Goal: Information Seeking & Learning: Check status

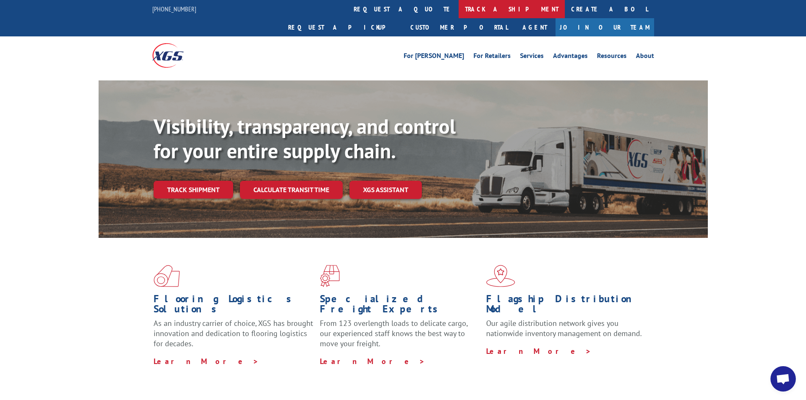
click at [459, 12] on link "track a shipment" at bounding box center [512, 9] width 106 height 18
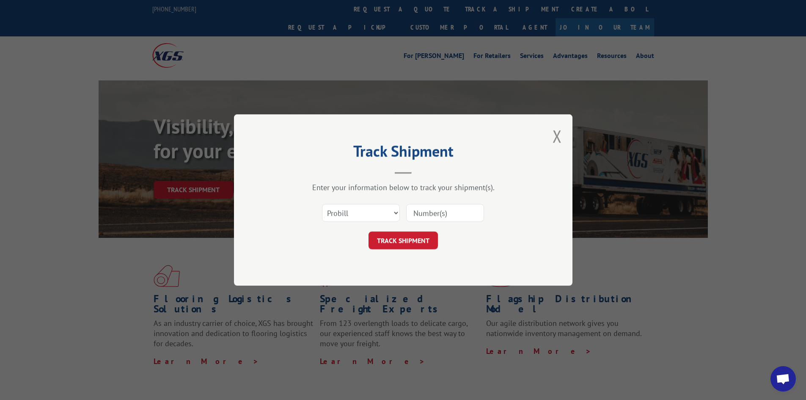
click at [445, 212] on input at bounding box center [445, 213] width 78 height 18
paste input "17228209"
type input "17228209"
drag, startPoint x: 411, startPoint y: 239, endPoint x: 419, endPoint y: 237, distance: 8.6
click at [411, 238] on button "TRACK SHIPMENT" at bounding box center [403, 241] width 69 height 18
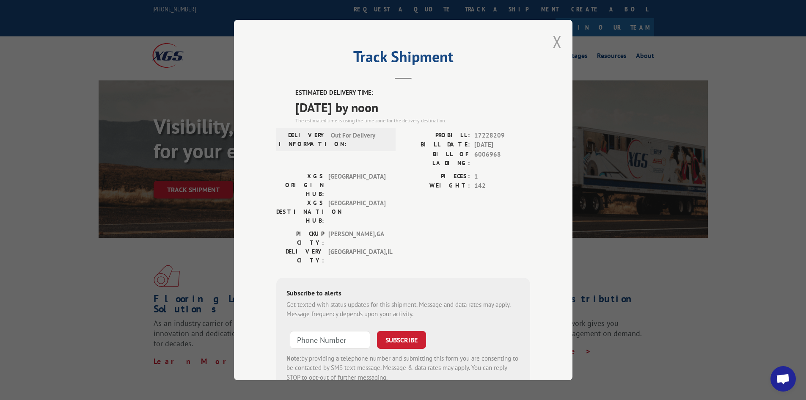
click at [553, 39] on button "Close modal" at bounding box center [557, 41] width 9 height 22
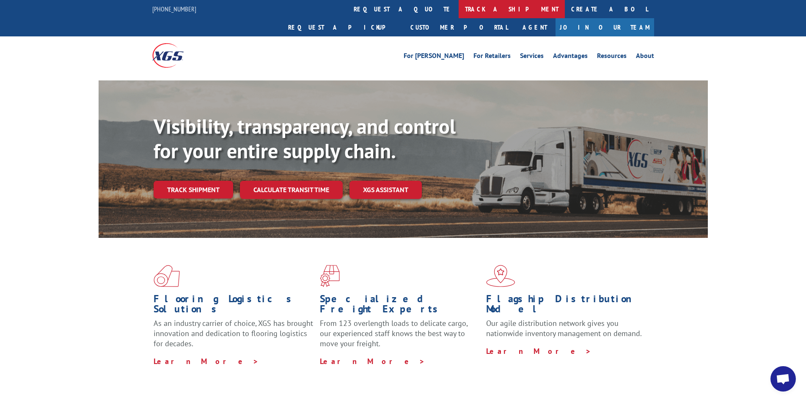
click at [459, 10] on link "track a shipment" at bounding box center [512, 9] width 106 height 18
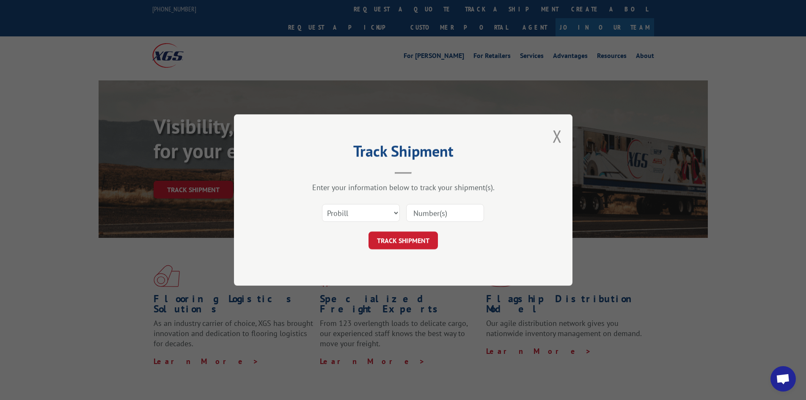
click at [436, 216] on input at bounding box center [445, 213] width 78 height 18
paste input "17521323"
type input "17521323"
click at [408, 235] on button "TRACK SHIPMENT" at bounding box center [403, 241] width 69 height 18
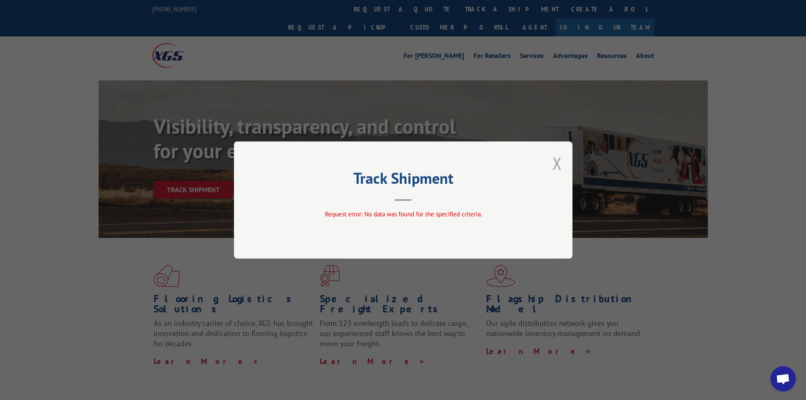
click at [558, 165] on button "Close modal" at bounding box center [557, 163] width 9 height 22
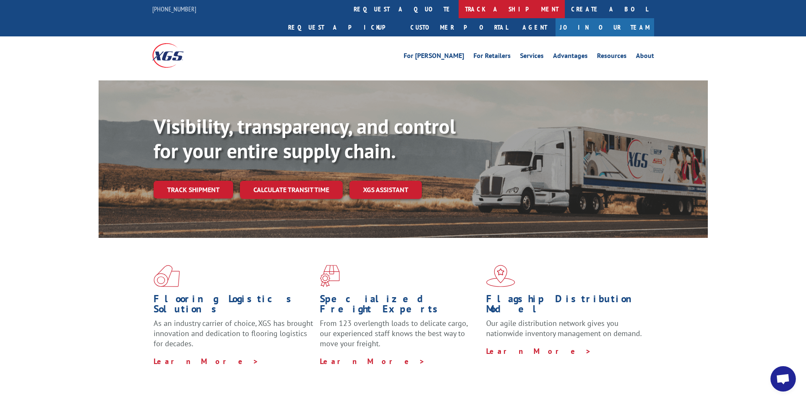
click at [459, 10] on link "track a shipment" at bounding box center [512, 9] width 106 height 18
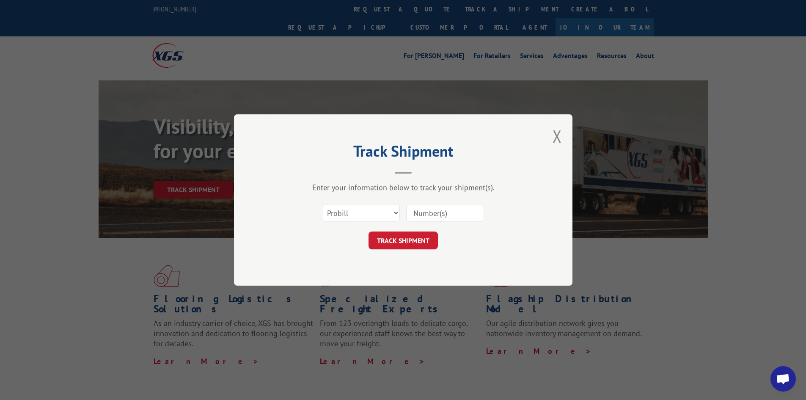
click at [462, 213] on input at bounding box center [445, 213] width 78 height 18
paste input "17228209"
type input "17228209"
click at [390, 238] on button "TRACK SHIPMENT" at bounding box center [403, 241] width 69 height 18
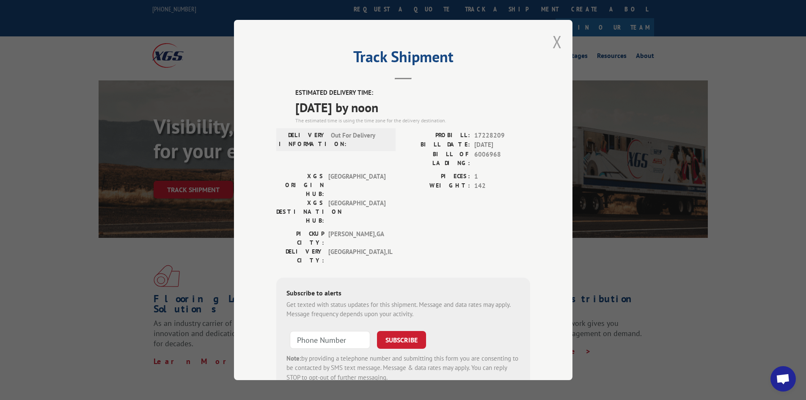
drag, startPoint x: 554, startPoint y: 41, endPoint x: 641, endPoint y: 0, distance: 96.2
click at [554, 40] on button "Close modal" at bounding box center [557, 41] width 9 height 22
